Goal: Share content: Share content

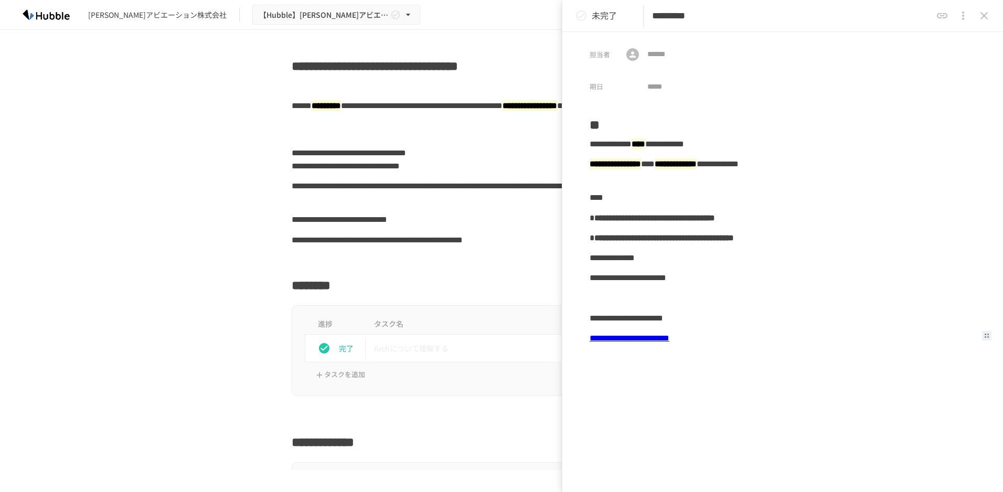
scroll to position [315, 0]
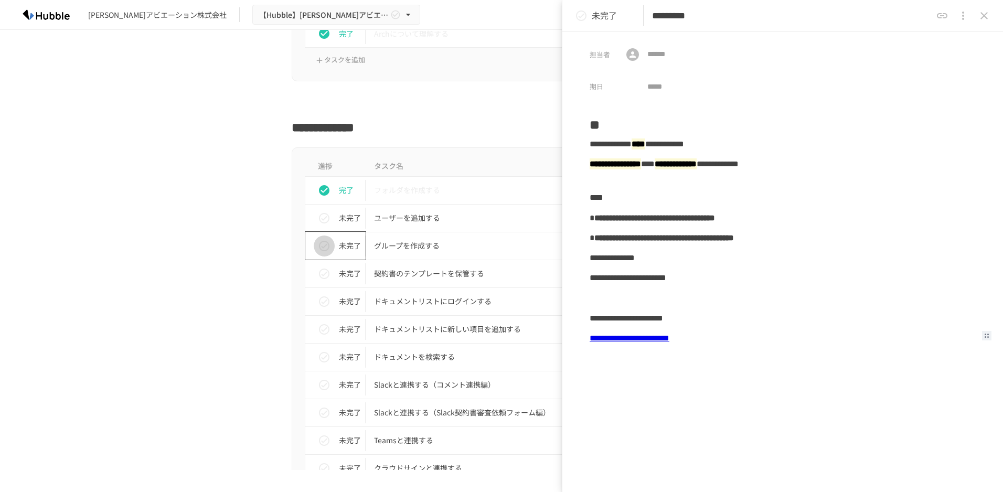
click at [325, 248] on icon "status" at bounding box center [324, 246] width 10 height 10
click at [382, 275] on p "契約書のテンプレートを保管する" at bounding box center [479, 273] width 211 height 13
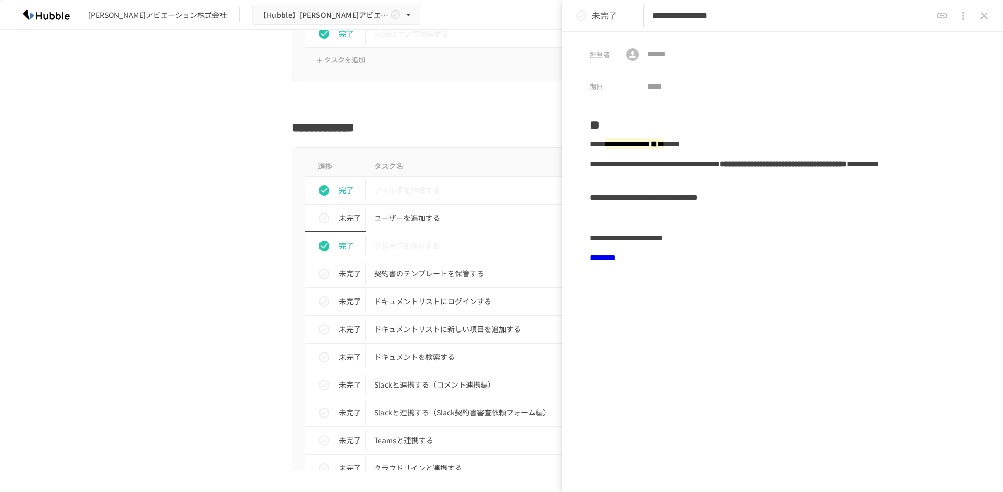
click at [615, 262] on link "********" at bounding box center [603, 258] width 26 height 8
click at [705, 323] on div "**********" at bounding box center [783, 277] width 386 height 336
click at [322, 274] on icon "status" at bounding box center [324, 274] width 10 height 10
click at [431, 305] on p "ドキュメントリストにログインする" at bounding box center [479, 301] width 211 height 13
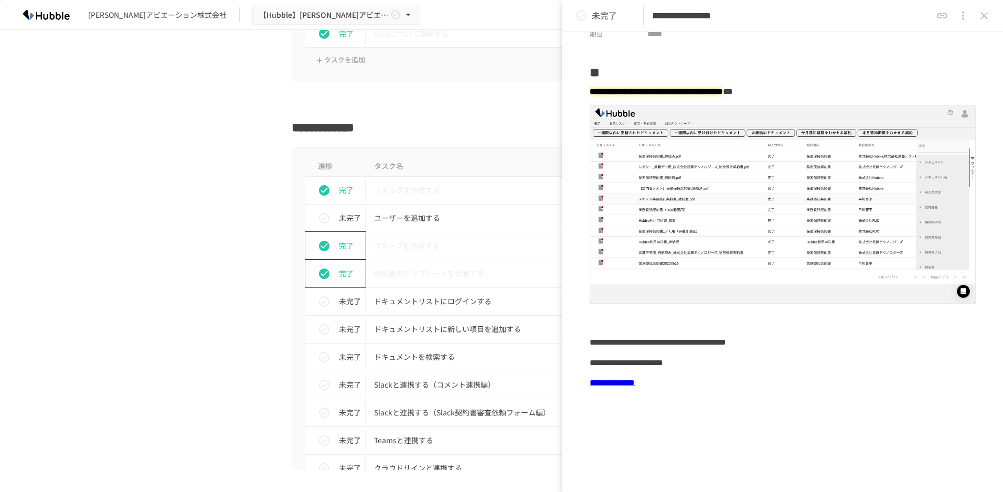
scroll to position [106, 0]
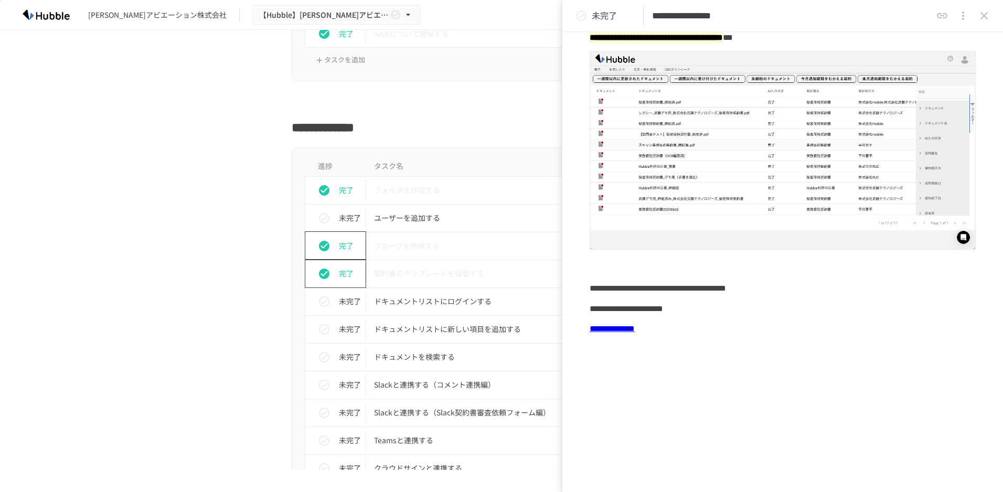
click at [635, 325] on link "**********" at bounding box center [612, 329] width 45 height 8
click at [324, 299] on icon "status" at bounding box center [324, 301] width 10 height 10
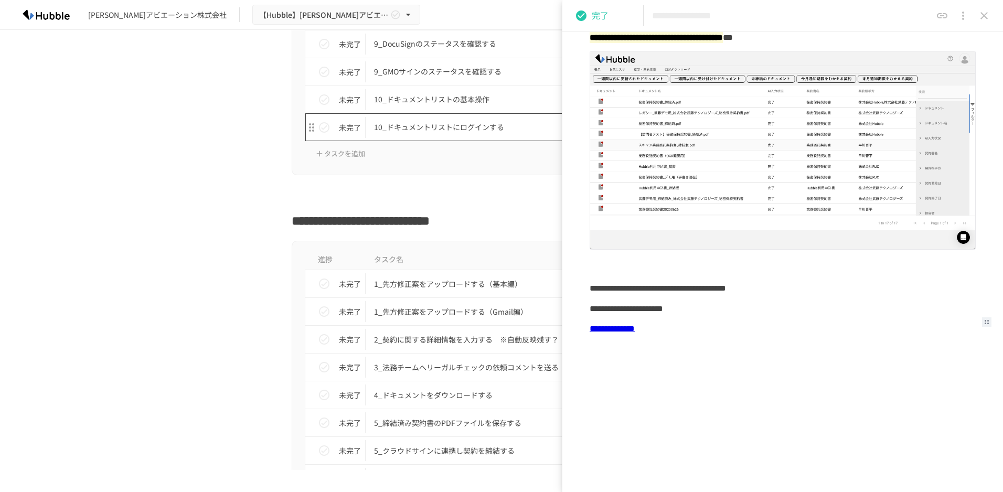
scroll to position [1311, 0]
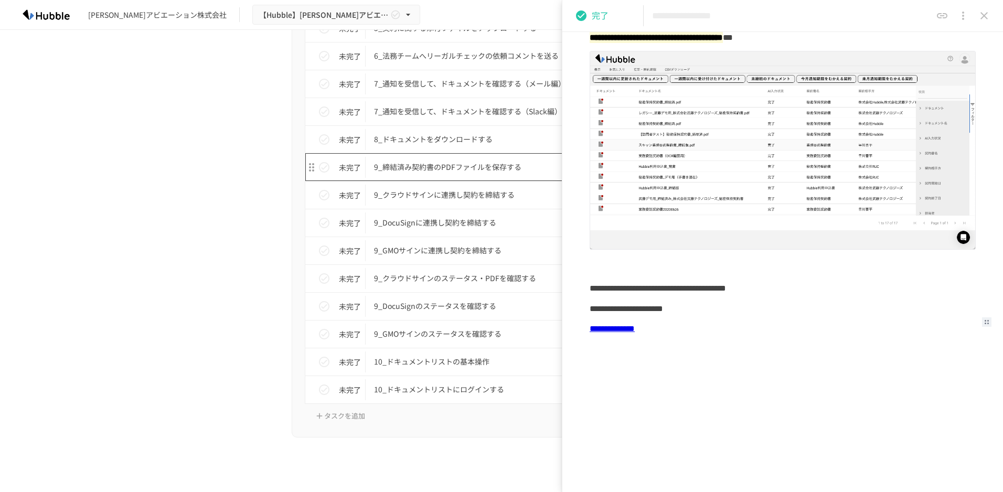
click at [468, 169] on p "9_締結済み契約書のPDFファイルを保存する" at bounding box center [479, 167] width 211 height 13
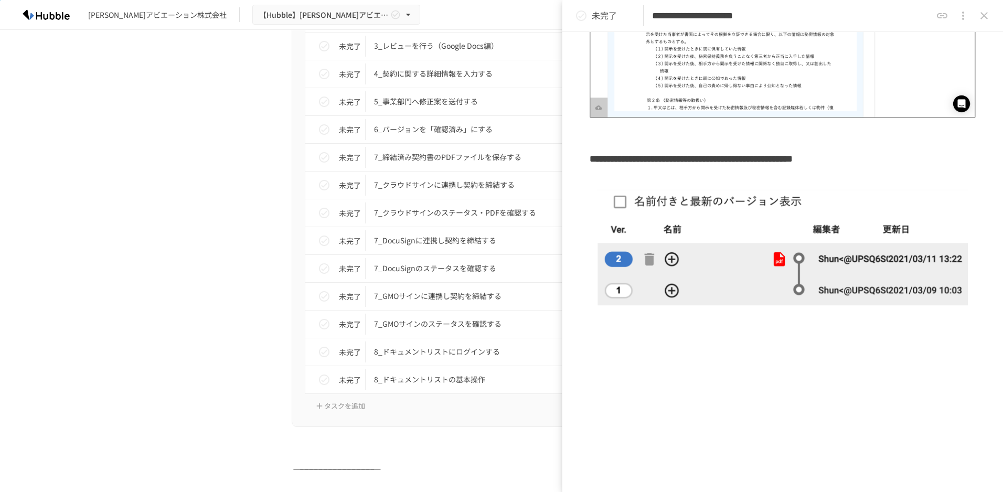
scroll to position [2465, 0]
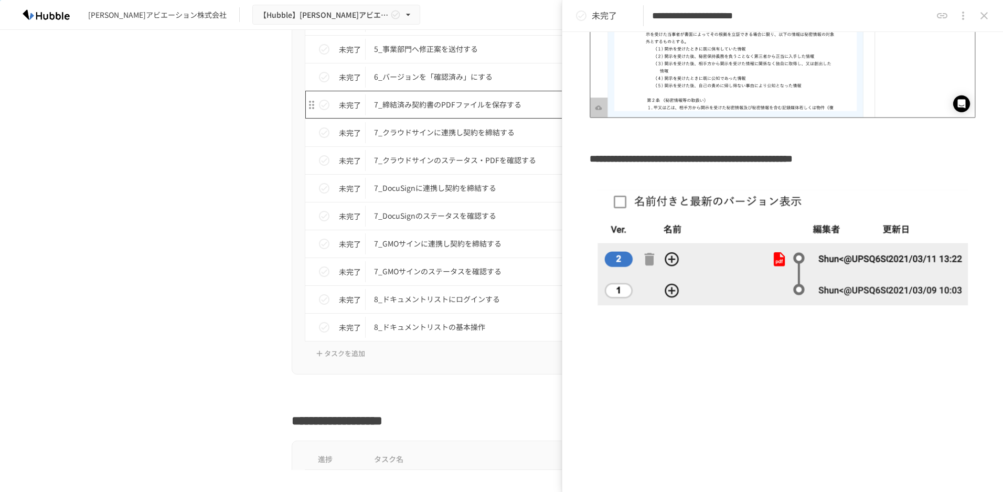
click at [434, 111] on p "7_締結済み契約書のPDFファイルを保存する" at bounding box center [479, 104] width 211 height 13
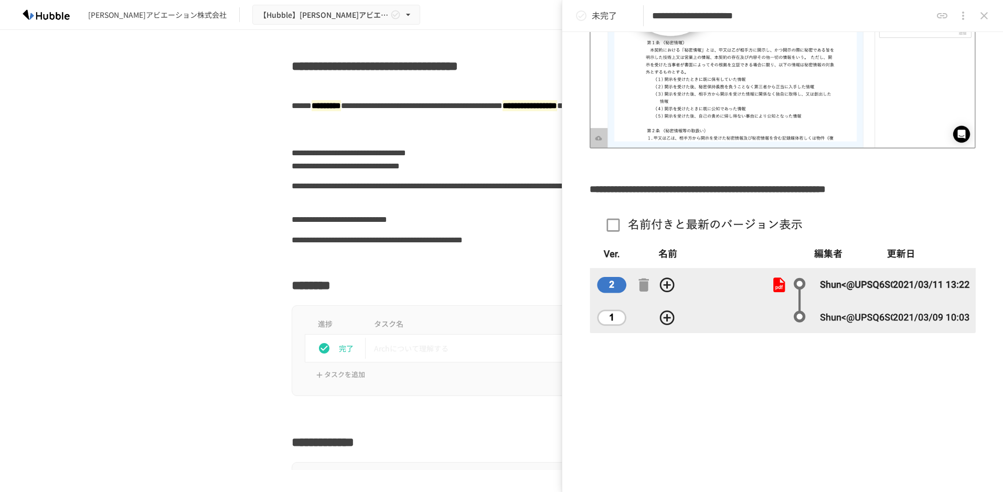
click at [412, 266] on div at bounding box center [502, 260] width 420 height 20
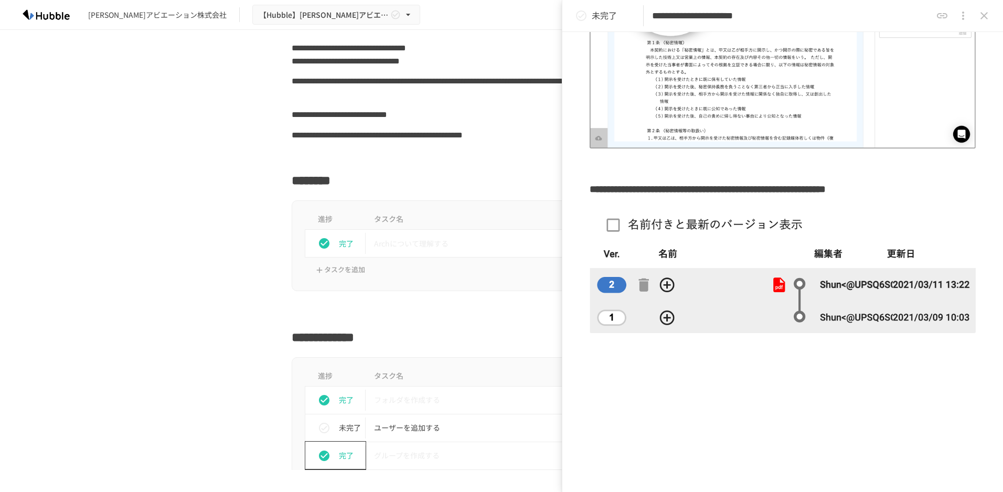
scroll to position [367, 0]
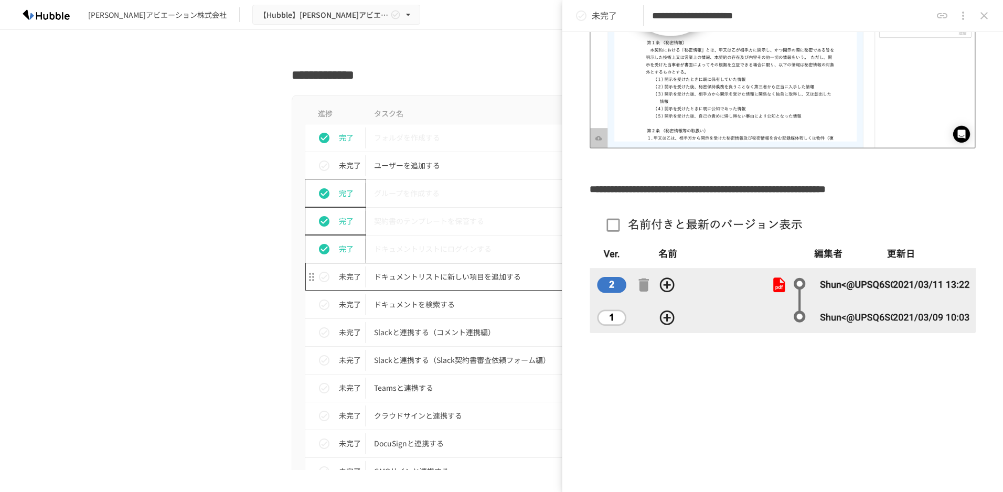
click at [390, 277] on p "ドキュメントリストに新しい項目を追加する" at bounding box center [479, 276] width 211 height 13
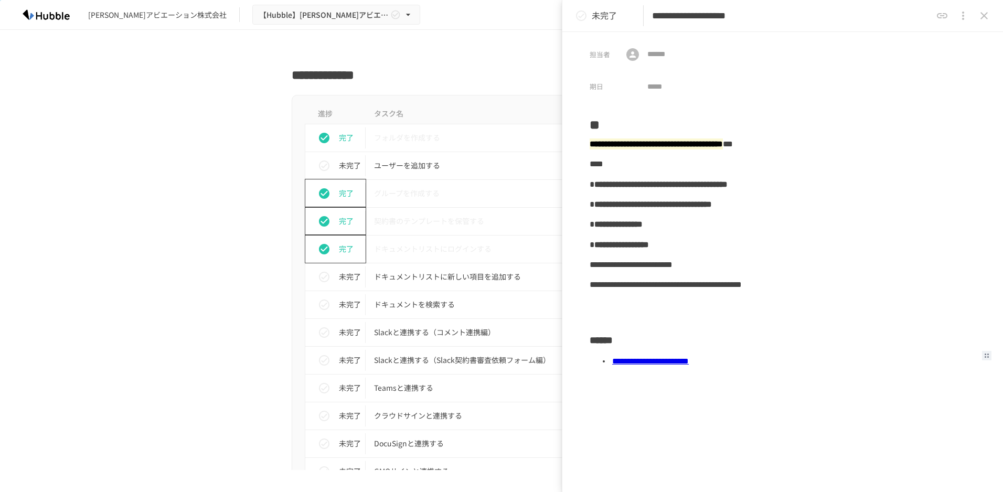
click at [689, 361] on link "**********" at bounding box center [650, 361] width 77 height 8
click at [325, 277] on icon "status" at bounding box center [324, 277] width 10 height 10
click at [390, 303] on p "ドキュメントを検索する" at bounding box center [479, 304] width 211 height 13
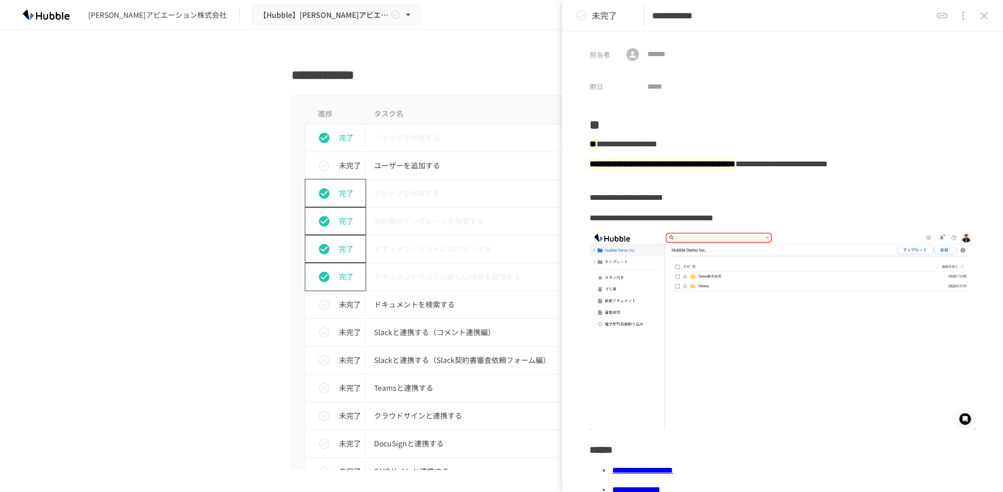
scroll to position [105, 0]
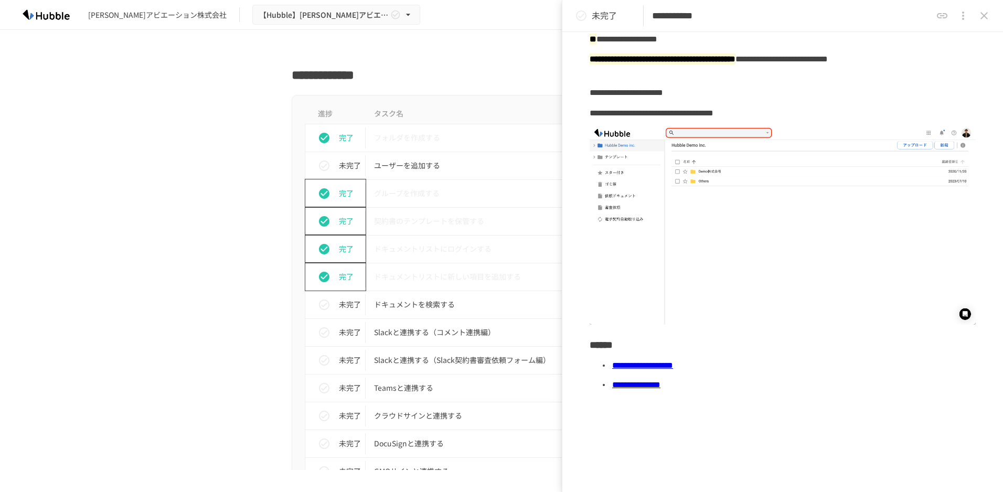
click at [660, 381] on link "**********" at bounding box center [636, 385] width 48 height 8
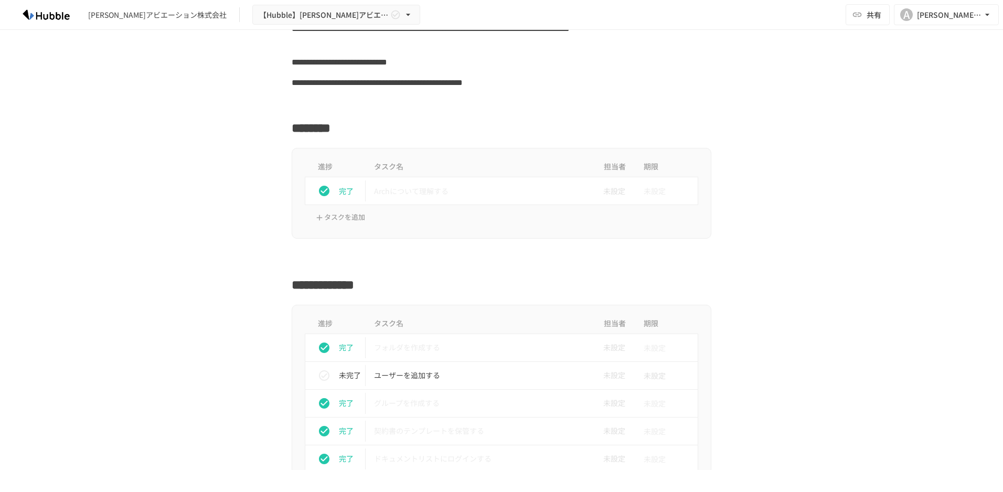
scroll to position [315, 0]
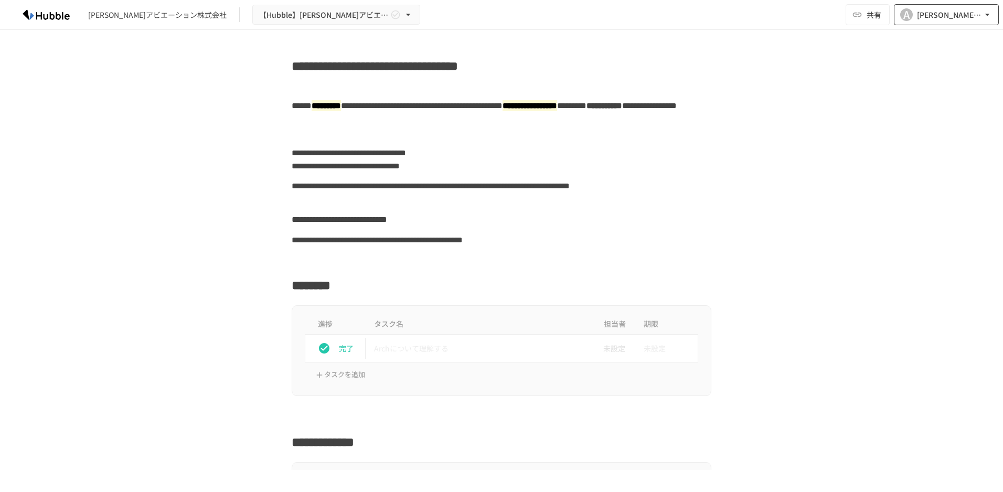
click at [966, 13] on div "[PERSON_NAME][EMAIL_ADDRESS][DOMAIN_NAME]" at bounding box center [949, 14] width 65 height 13
click at [931, 34] on li "組織設定" at bounding box center [944, 38] width 100 height 19
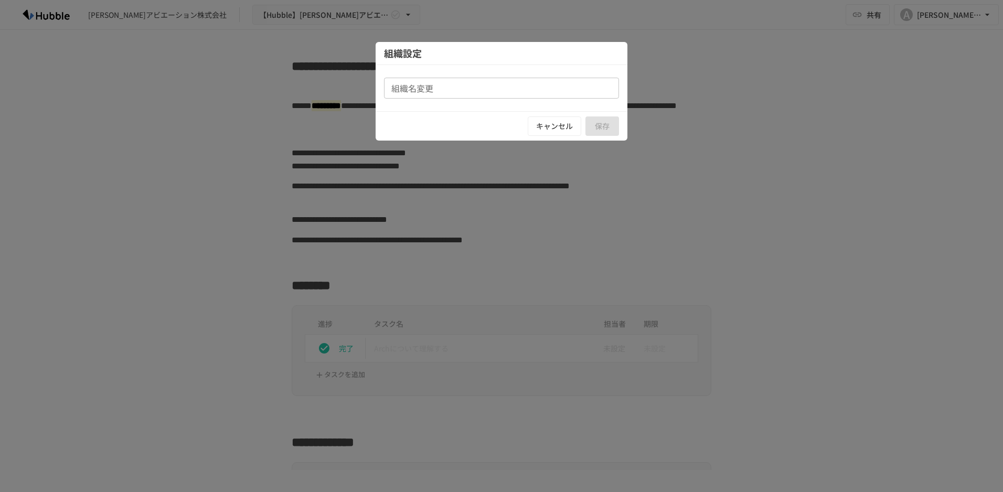
type input "**********"
click at [567, 132] on button "キャンセル" at bounding box center [555, 125] width 54 height 19
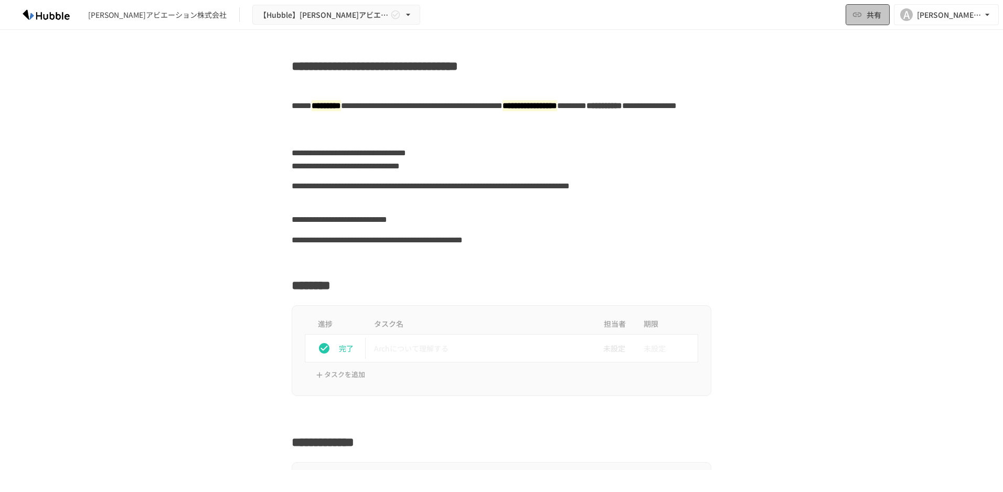
click at [857, 10] on icon "button" at bounding box center [857, 14] width 10 height 10
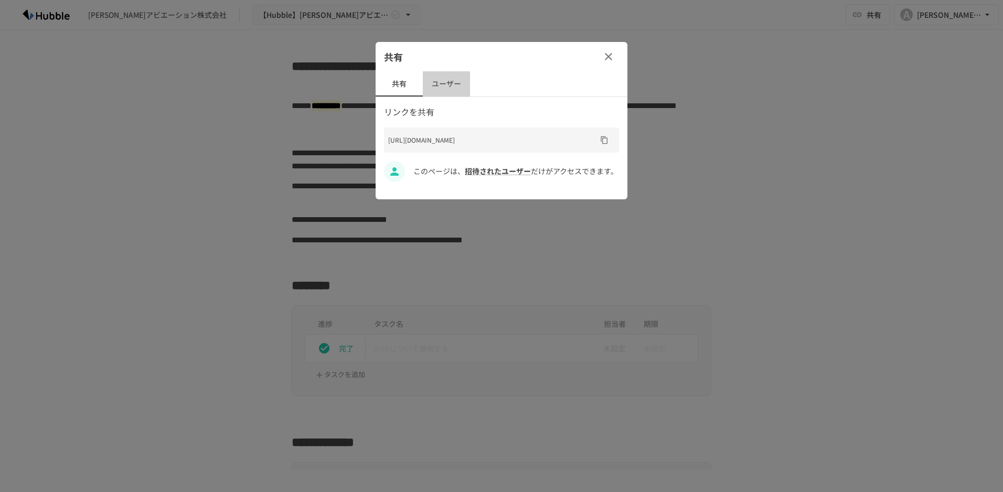
click at [449, 89] on button "ユーザー" at bounding box center [446, 83] width 47 height 25
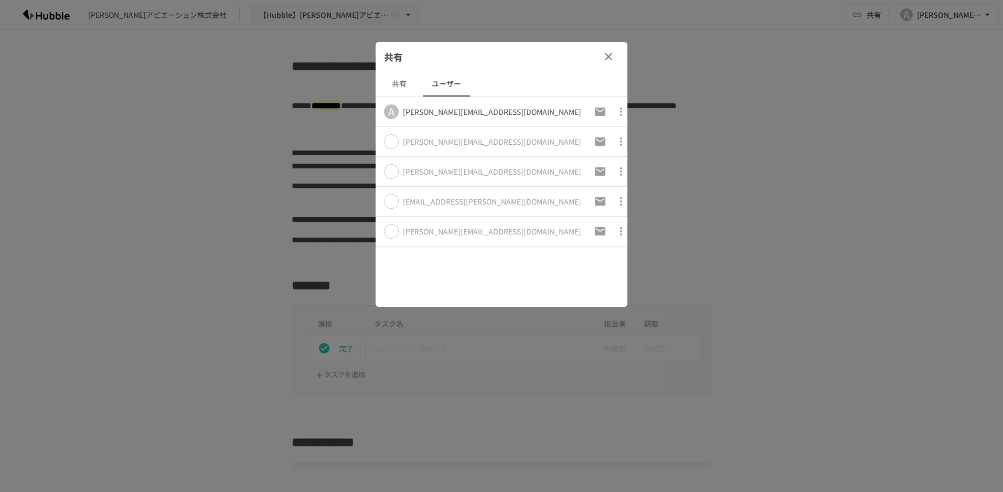
click at [392, 143] on icon at bounding box center [391, 141] width 7 height 7
click at [609, 53] on icon "button" at bounding box center [608, 56] width 13 height 13
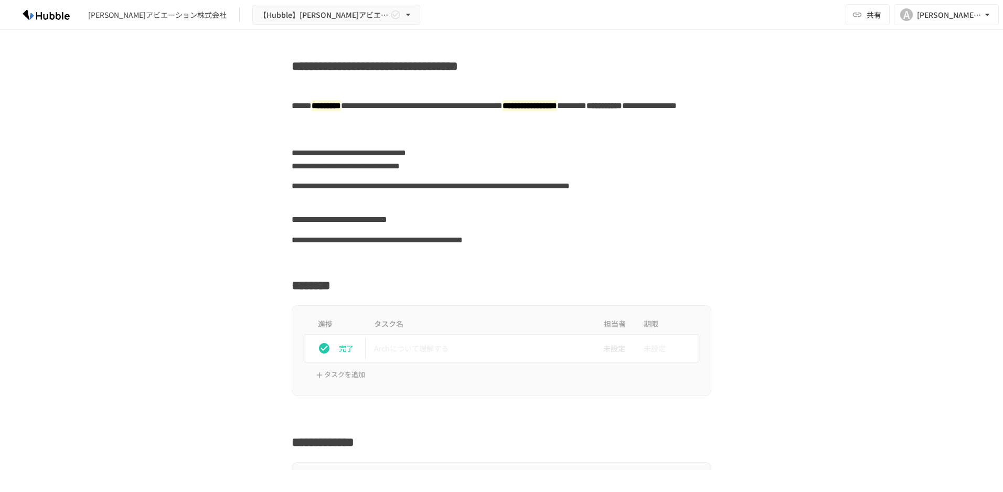
click at [771, 283] on div "********" at bounding box center [502, 282] width 640 height 25
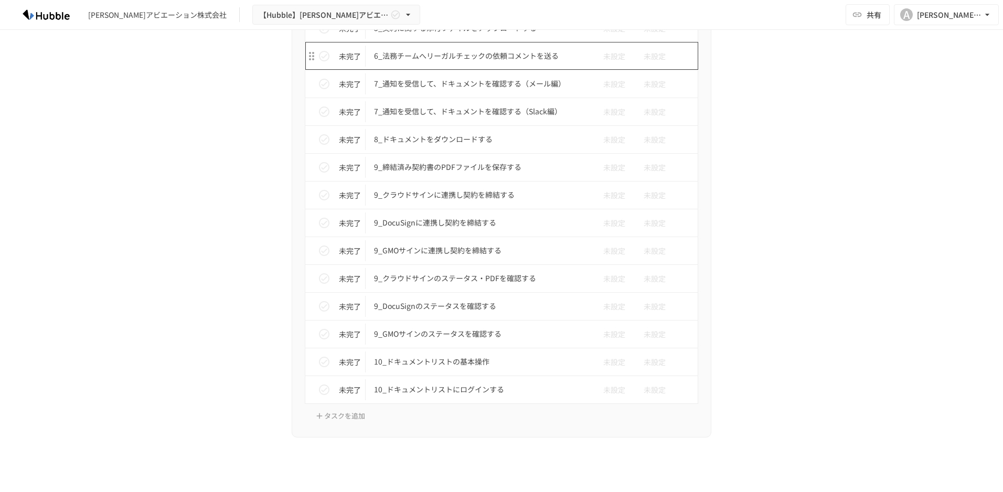
scroll to position [1364, 0]
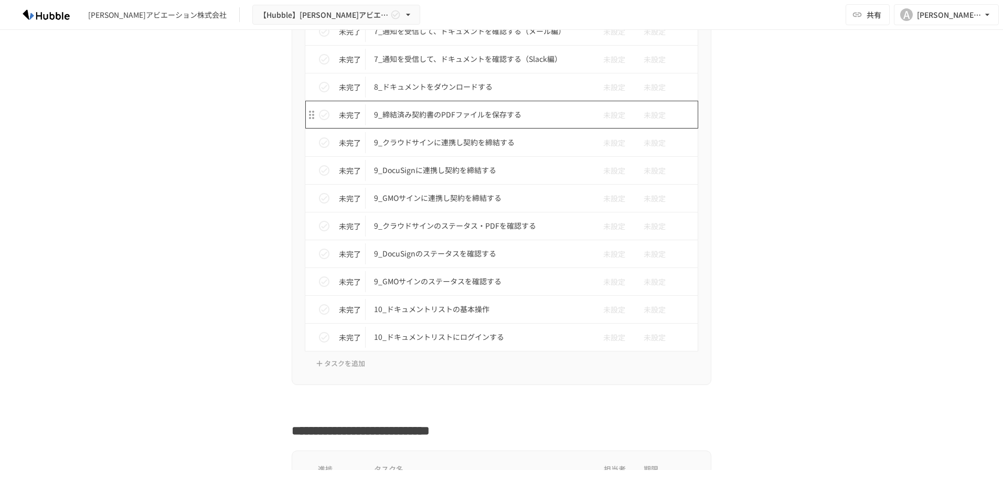
click at [464, 117] on p "9_締結済み契約書のPDFファイルを保存する" at bounding box center [479, 114] width 211 height 13
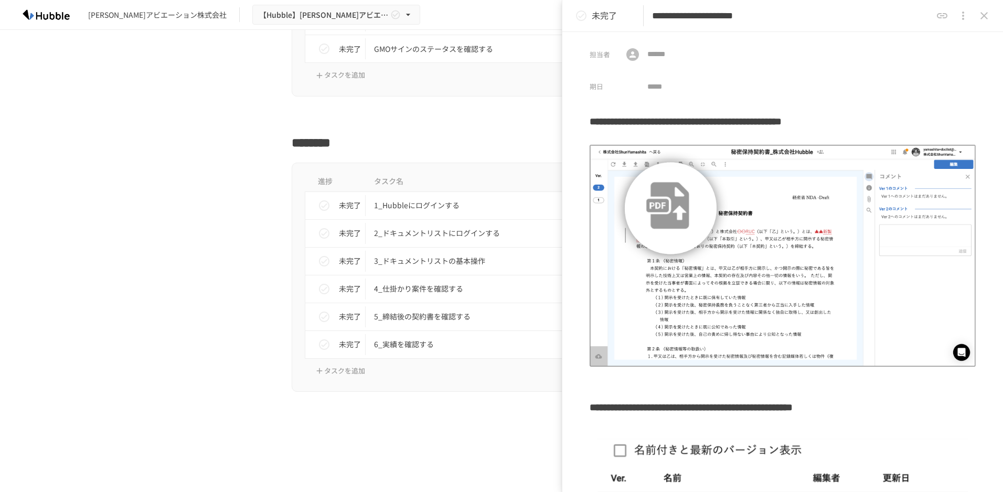
scroll to position [3200, 0]
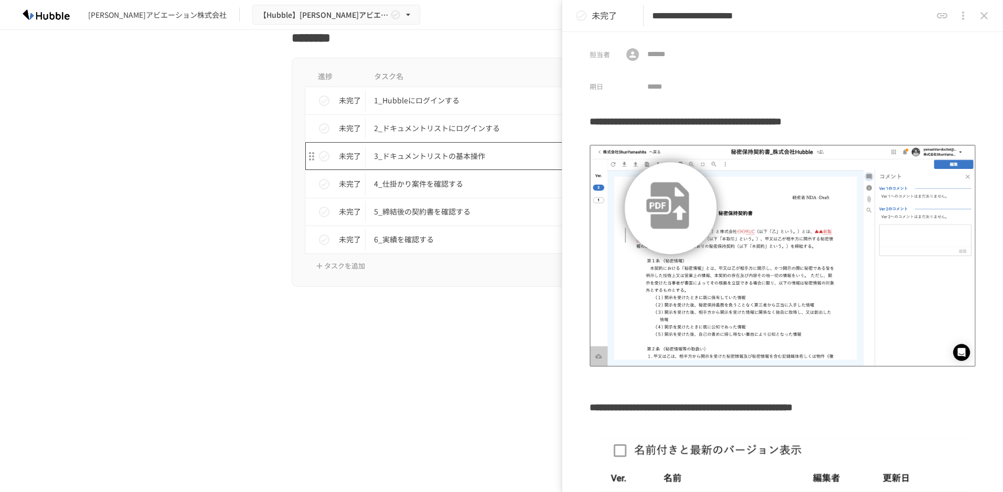
click at [463, 157] on p "3_ドキュメントリストの基本操作" at bounding box center [479, 156] width 211 height 13
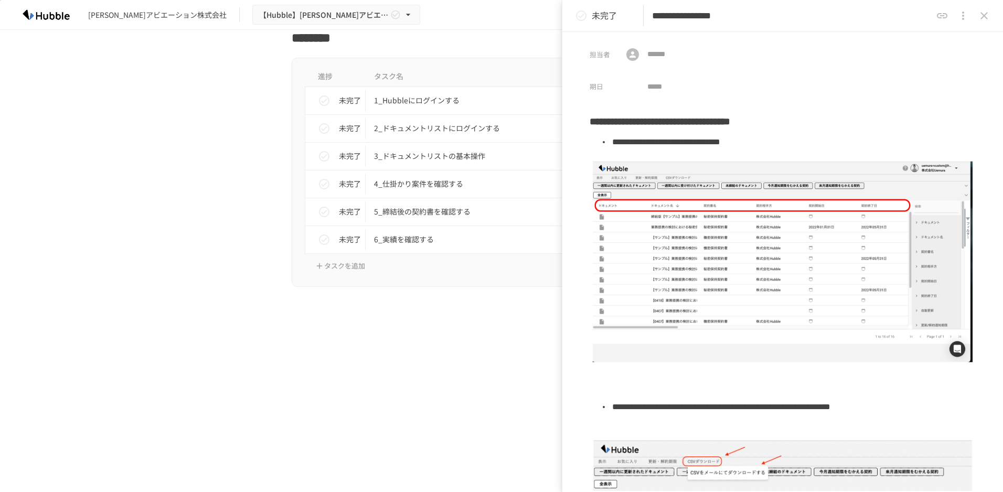
click at [986, 19] on icon "close drawer" at bounding box center [984, 15] width 13 height 13
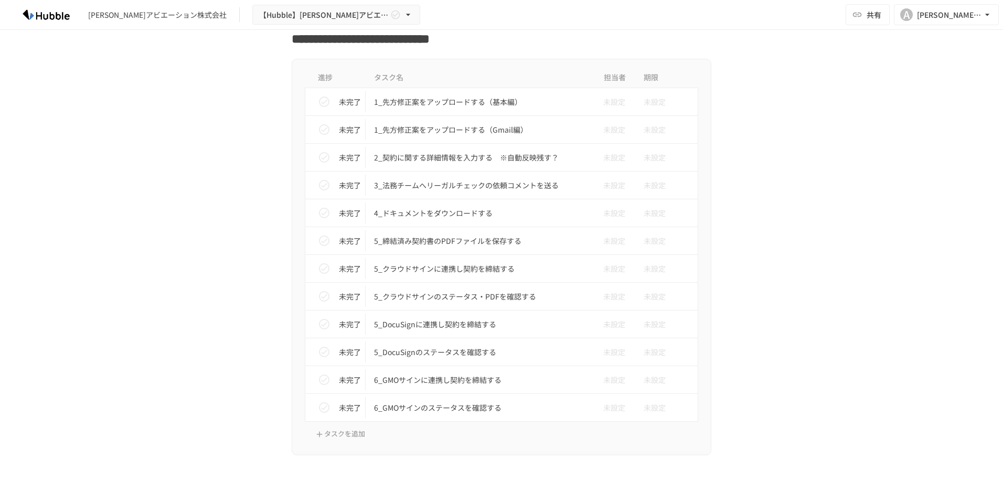
scroll to position [1703, 0]
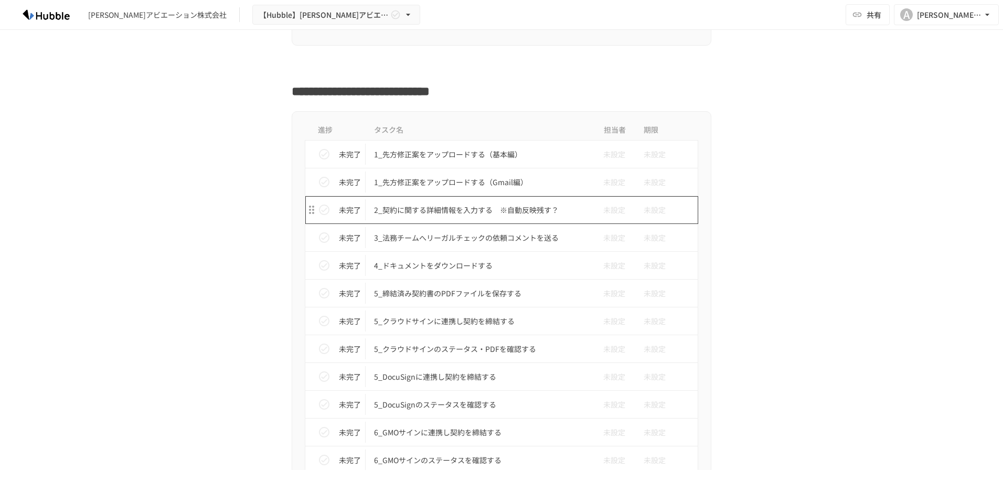
click at [451, 215] on p "2_契約に関する詳細情報を入力する　※自動反映残す？" at bounding box center [479, 210] width 211 height 13
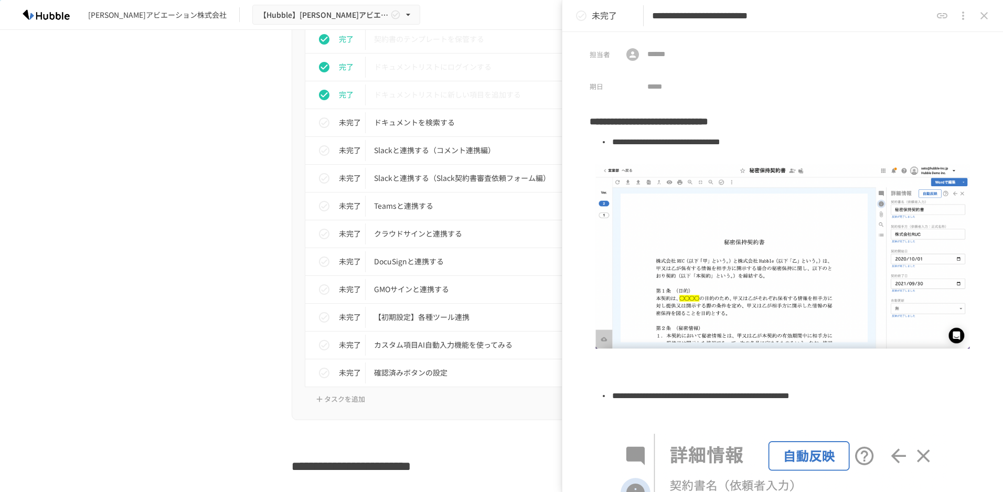
scroll to position [707, 0]
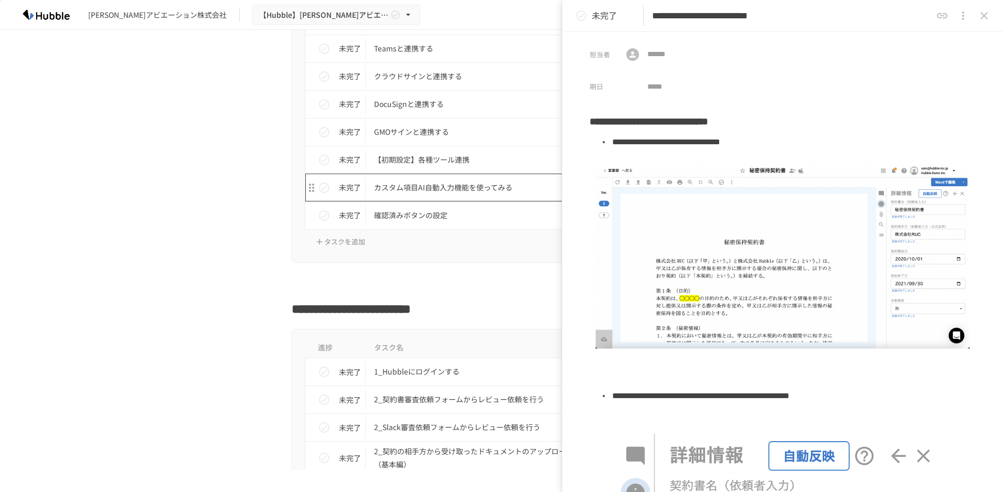
click at [462, 189] on p "カスタム項目AI自動入力機能を使ってみる" at bounding box center [479, 187] width 211 height 13
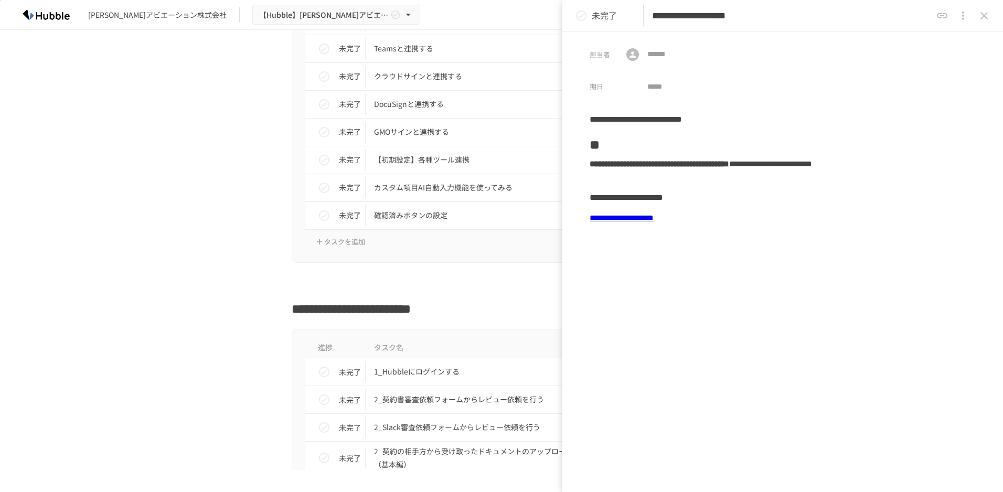
click at [629, 214] on link "**********" at bounding box center [622, 218] width 64 height 8
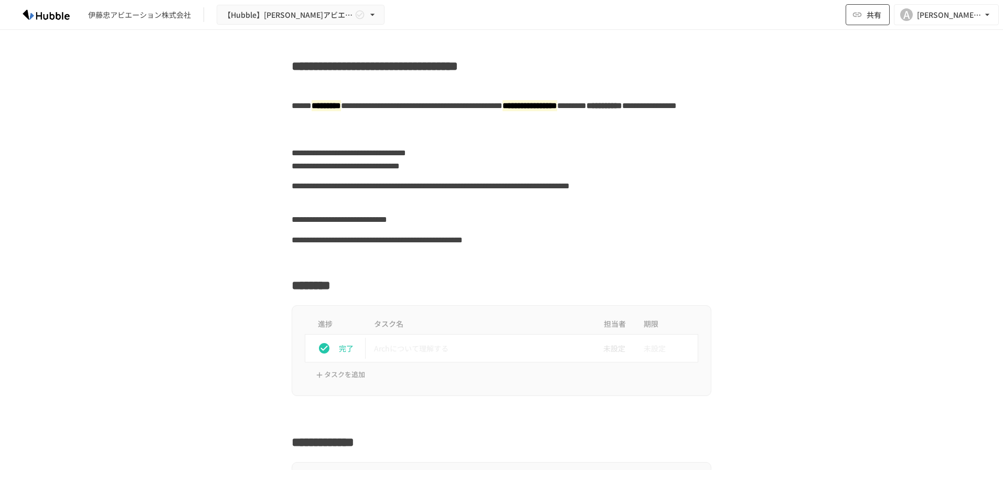
click at [876, 15] on span "共有" at bounding box center [874, 15] width 15 height 12
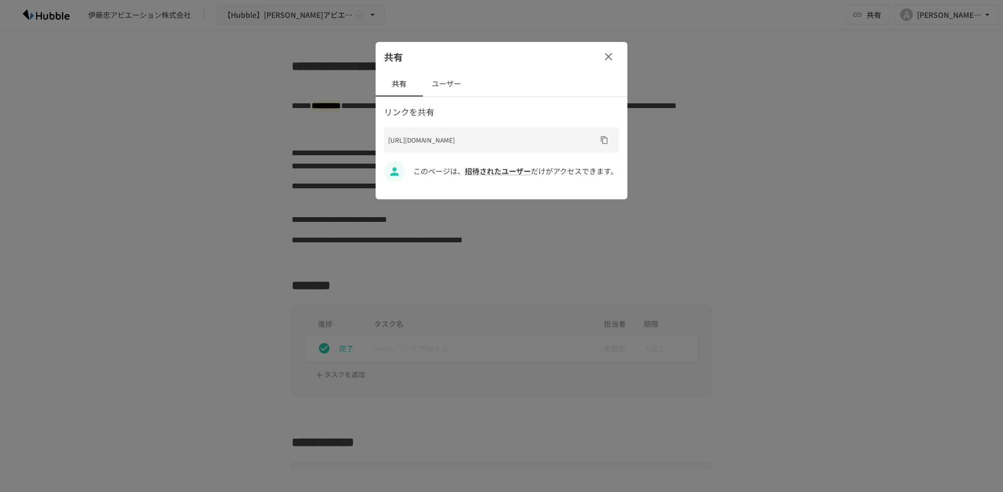
click at [463, 143] on p "[URL][DOMAIN_NAME]" at bounding box center [492, 140] width 208 height 10
click at [474, 152] on div "[URL][DOMAIN_NAME]" at bounding box center [501, 139] width 235 height 25
click at [497, 176] on span "招待されたユーザー" at bounding box center [498, 171] width 66 height 10
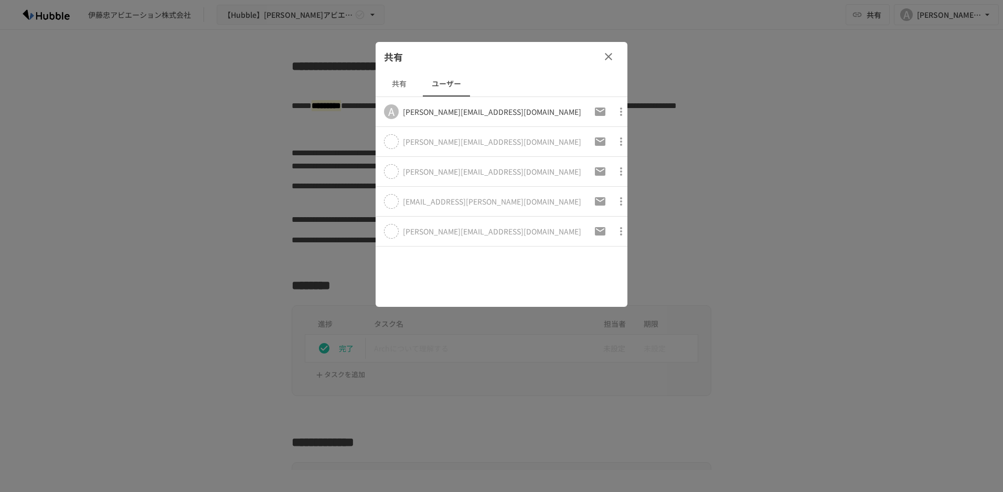
click at [392, 140] on icon at bounding box center [391, 141] width 7 height 7
click at [615, 141] on icon "button" at bounding box center [621, 141] width 13 height 13
click at [614, 141] on div at bounding box center [501, 246] width 1003 height 492
click at [517, 257] on div "共有 共有 ユーザー A [PERSON_NAME][EMAIL_ADDRESS][DOMAIN_NAME] [PERSON_NAME][EMAIL_ADDR…" at bounding box center [502, 174] width 252 height 265
click at [402, 78] on button "共有" at bounding box center [399, 83] width 47 height 25
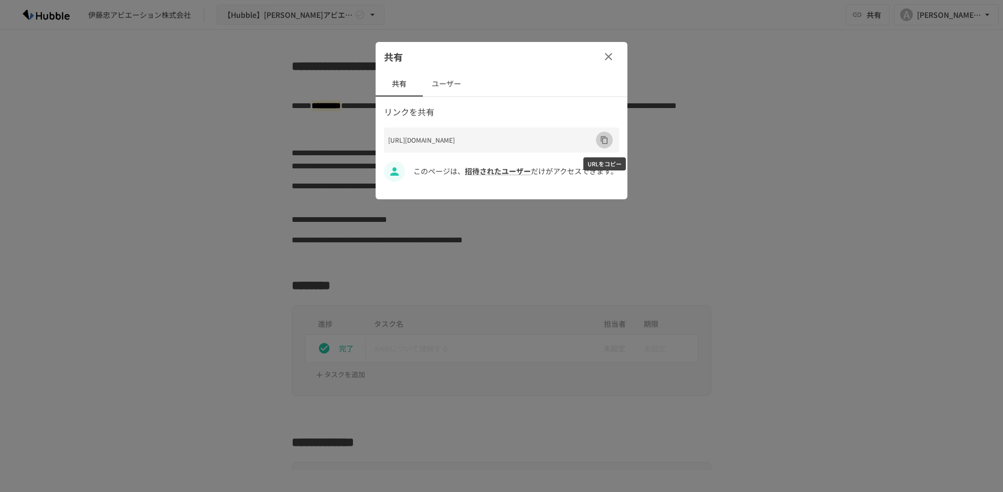
click at [599, 141] on button "URLをコピー" at bounding box center [604, 140] width 17 height 17
drag, startPoint x: 491, startPoint y: 148, endPoint x: 400, endPoint y: 138, distance: 91.3
click at [400, 138] on p "[URL][DOMAIN_NAME]" at bounding box center [492, 140] width 208 height 10
drag, startPoint x: 400, startPoint y: 138, endPoint x: 473, endPoint y: 144, distance: 72.6
click at [473, 143] on p "[URL][DOMAIN_NAME]" at bounding box center [492, 140] width 208 height 10
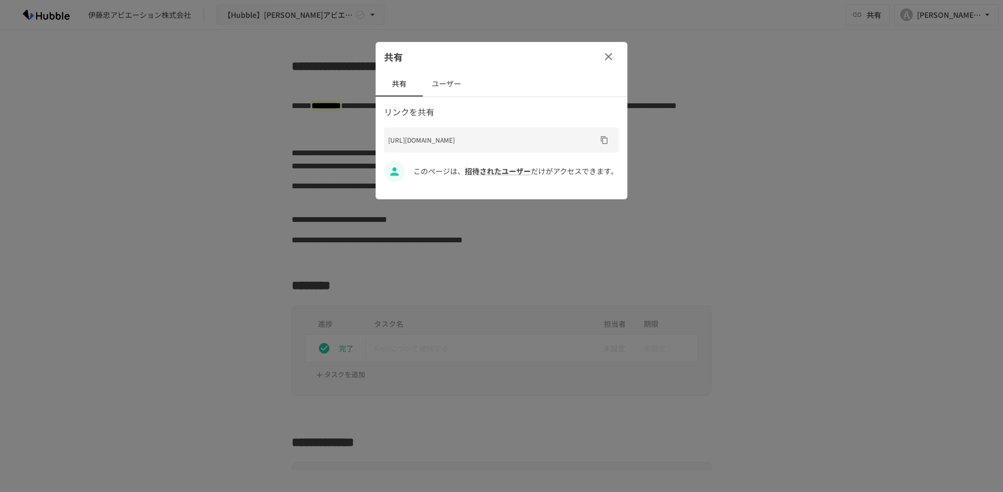
drag, startPoint x: 466, startPoint y: 148, endPoint x: 376, endPoint y: 134, distance: 91.3
click at [376, 134] on div "リンクを共有 [URL][DOMAIN_NAME] このページは、 招待されたユーザー だけがアクセスできます。" at bounding box center [502, 143] width 252 height 77
copy p "[URL][DOMAIN_NAME]"
click at [597, 52] on div "共有" at bounding box center [502, 56] width 252 height 29
click at [604, 57] on icon "button" at bounding box center [608, 56] width 13 height 13
